Goal: Information Seeking & Learning: Compare options

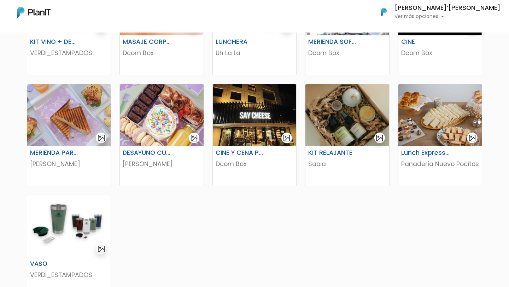
scroll to position [305, 0]
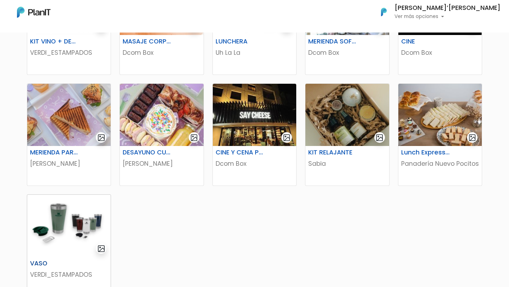
click at [59, 212] on img at bounding box center [68, 226] width 83 height 62
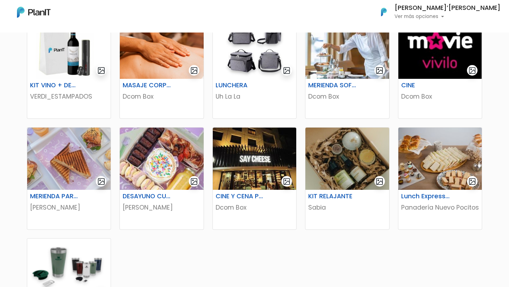
scroll to position [261, 0]
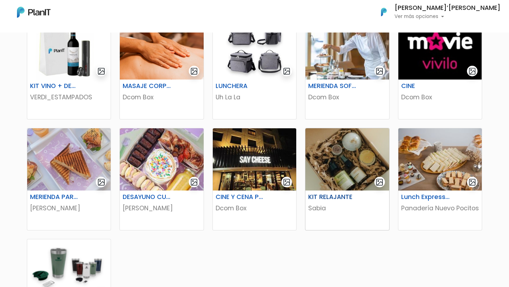
click at [335, 157] on img at bounding box center [346, 159] width 83 height 62
click at [249, 157] on img at bounding box center [254, 159] width 83 height 62
click at [159, 156] on img at bounding box center [161, 159] width 83 height 62
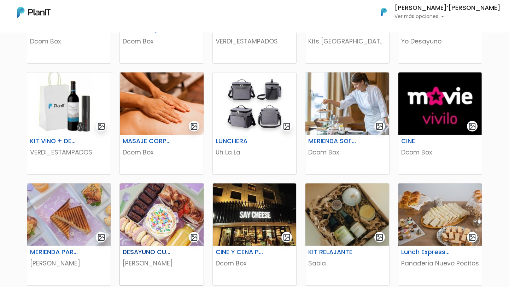
scroll to position [206, 0]
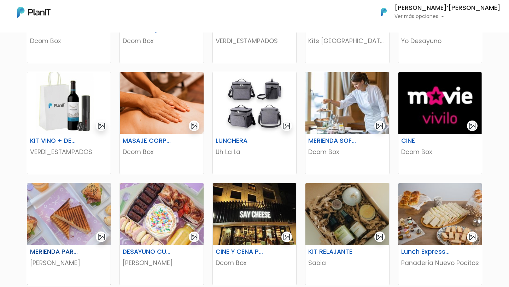
click at [65, 208] on img at bounding box center [68, 214] width 83 height 62
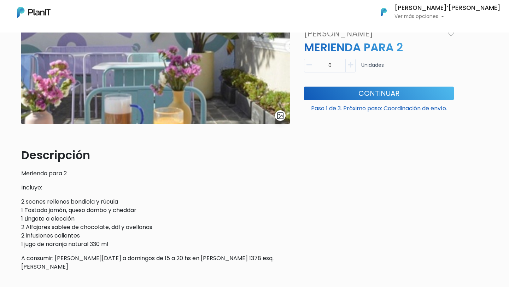
scroll to position [156, 0]
